Goal: Use online tool/utility: Use online tool/utility

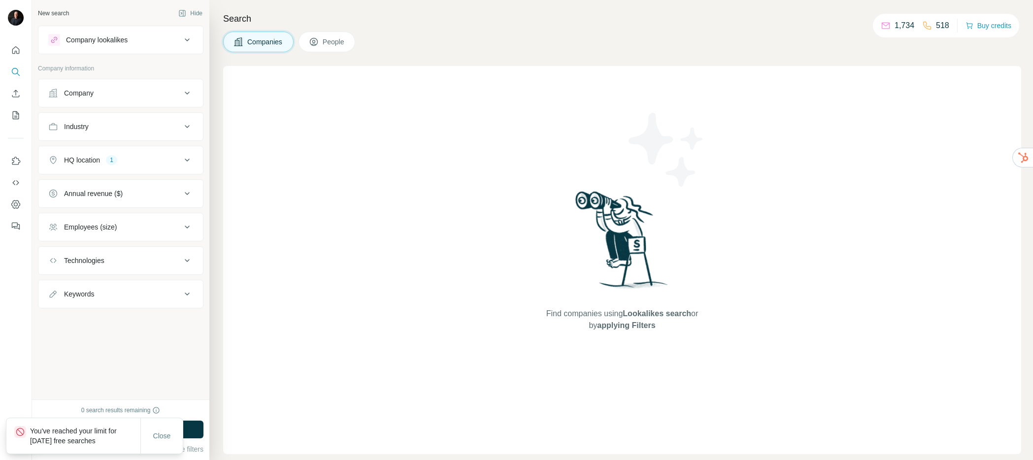
click at [186, 90] on icon at bounding box center [187, 93] width 12 height 12
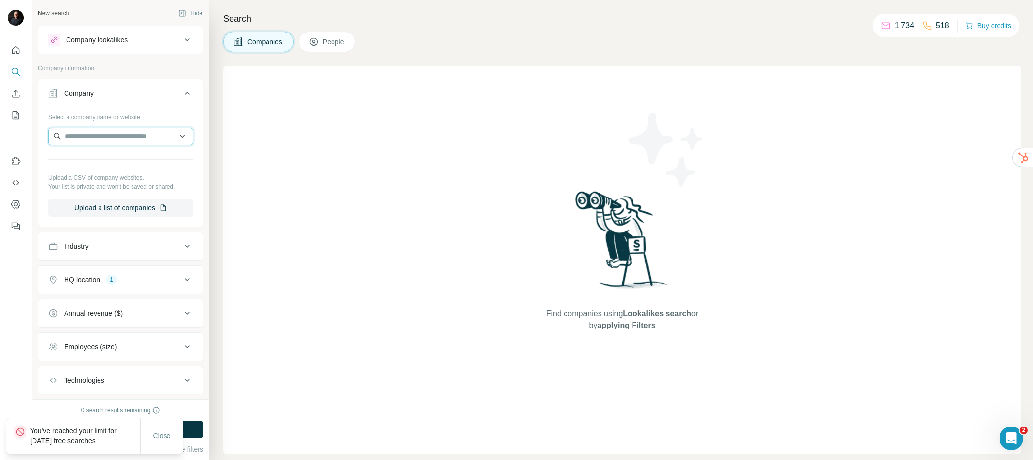
click at [74, 135] on input "text" at bounding box center [120, 137] width 145 height 18
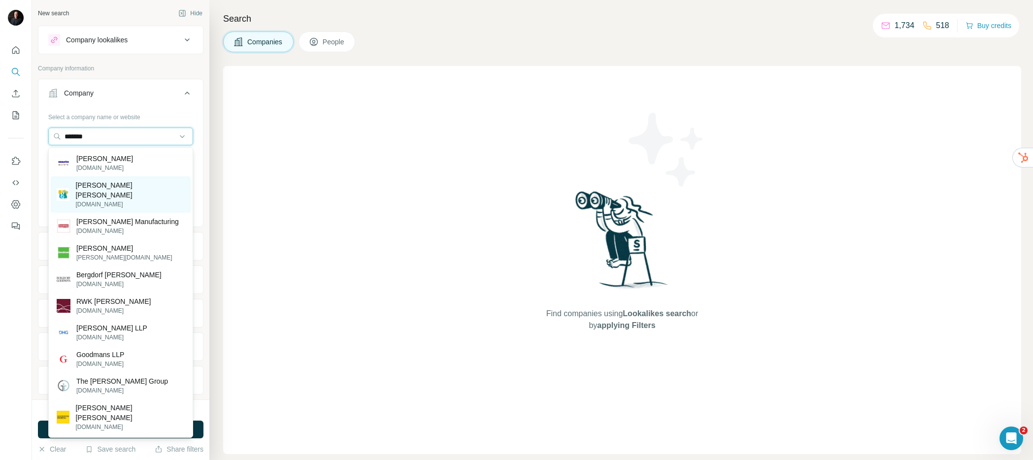
type input "*******"
click at [101, 186] on p "[PERSON_NAME] [PERSON_NAME]" at bounding box center [129, 190] width 109 height 20
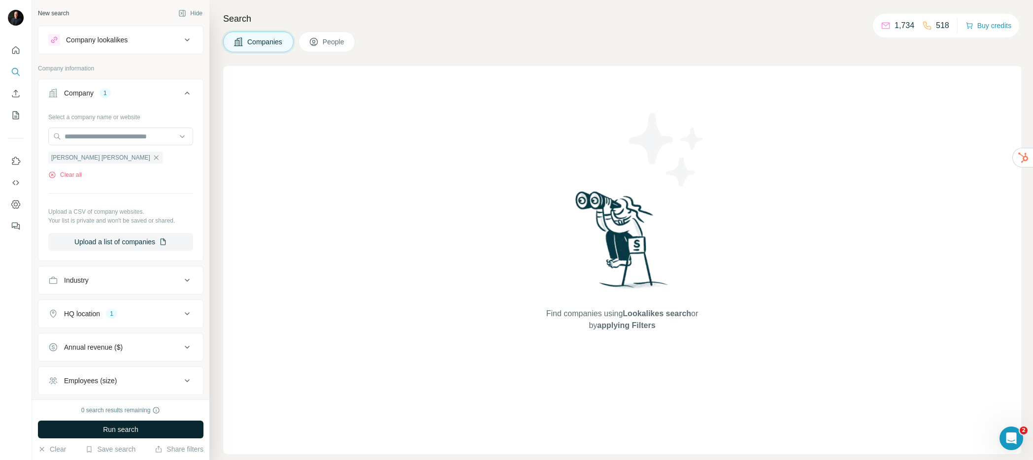
click at [115, 426] on span "Run search" at bounding box center [120, 429] width 35 height 10
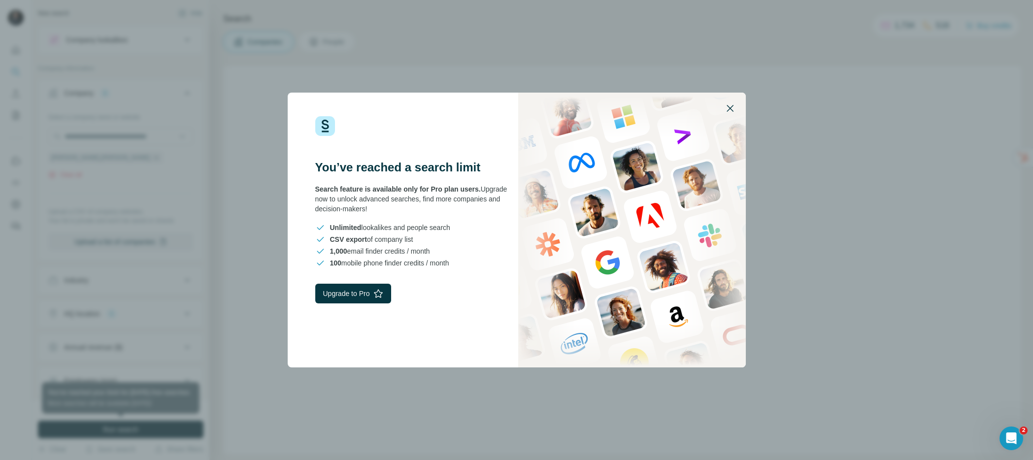
click at [728, 109] on icon "button" at bounding box center [729, 108] width 7 height 7
